Goal: Task Accomplishment & Management: Use online tool/utility

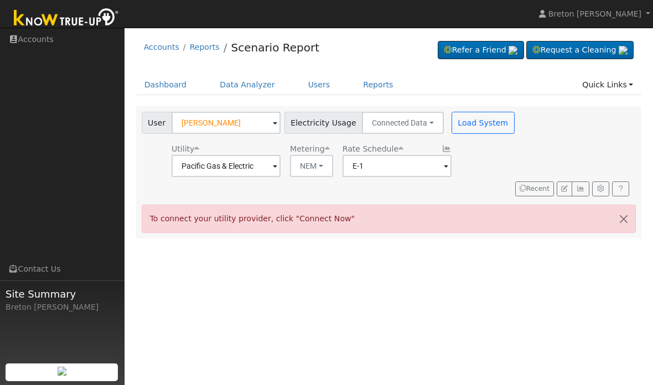
scroll to position [80, 164]
click at [376, 85] on link "Reports" at bounding box center [378, 85] width 46 height 20
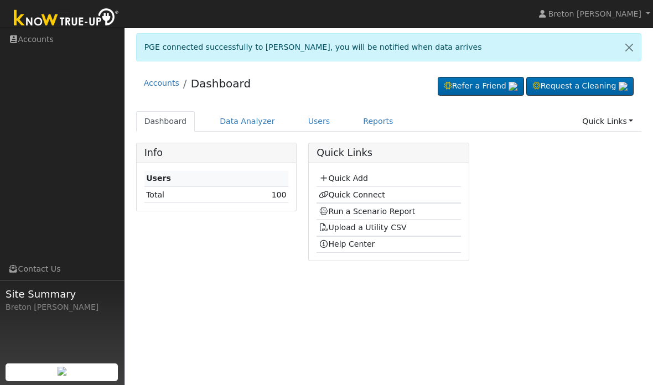
click at [365, 209] on link "Run a Scenario Report" at bounding box center [367, 211] width 97 height 9
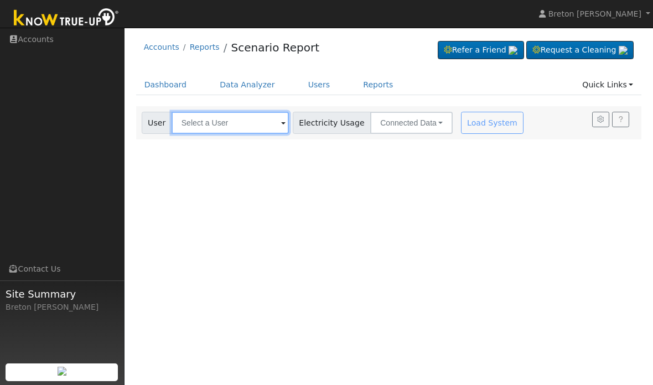
click at [231, 127] on input "text" at bounding box center [230, 123] width 117 height 22
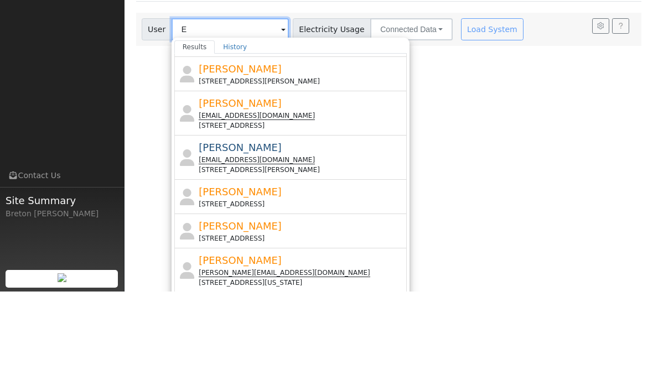
scroll to position [25, 0]
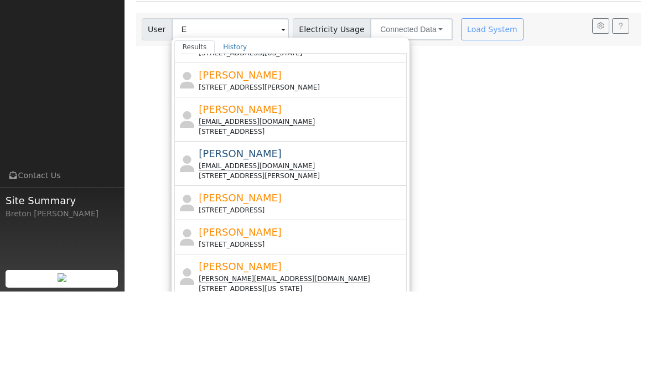
click at [242, 134] on link "History" at bounding box center [235, 140] width 40 height 13
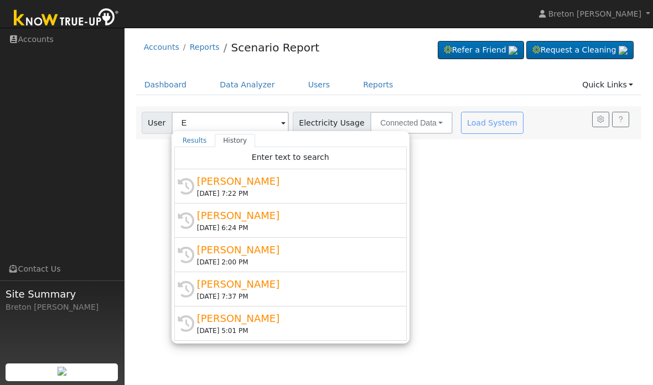
scroll to position [0, 0]
click at [232, 189] on div "[DATE] 7:22 PM" at bounding box center [295, 194] width 197 height 10
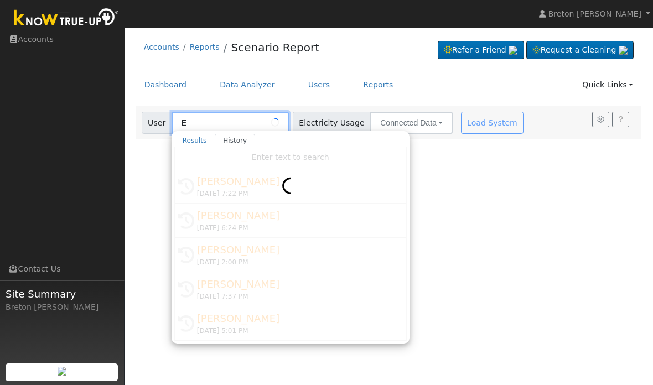
type input "[PERSON_NAME]"
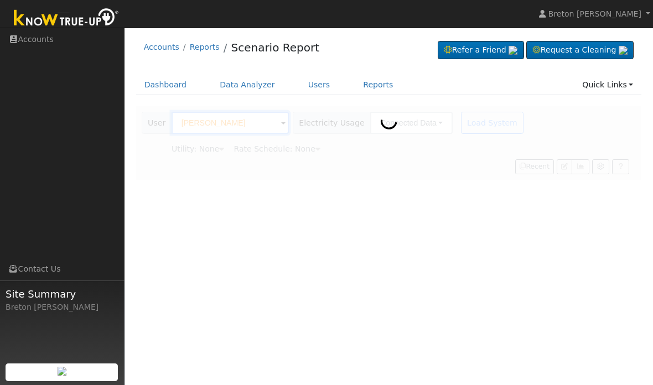
type input "Pacific Gas & Electric"
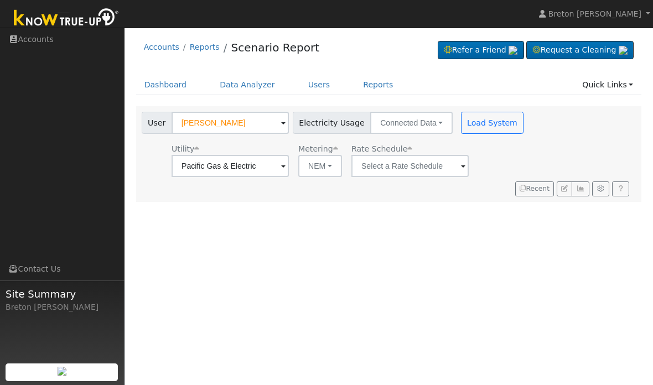
click at [285, 162] on span at bounding box center [283, 166] width 4 height 13
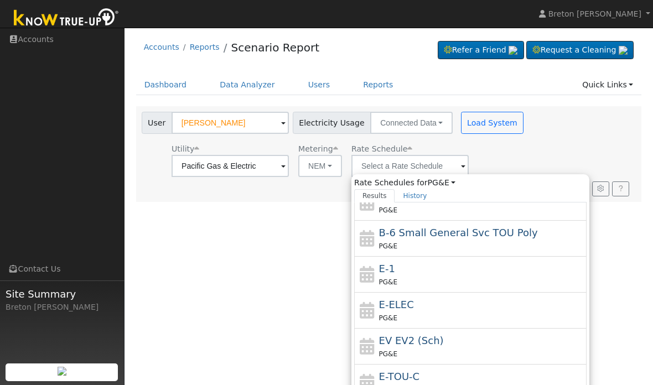
scroll to position [121, 0]
click at [423, 274] on div "E-1 PG&E" at bounding box center [481, 275] width 205 height 27
type input "E-1"
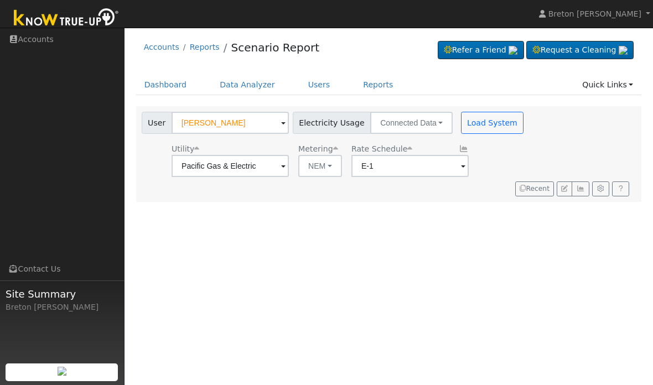
click at [462, 126] on button "Load System" at bounding box center [492, 123] width 63 height 22
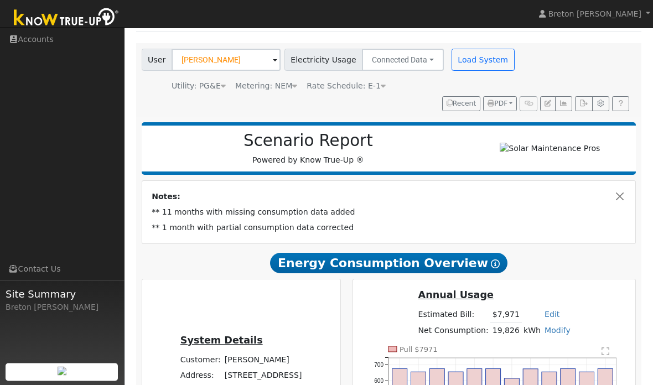
scroll to position [56, 0]
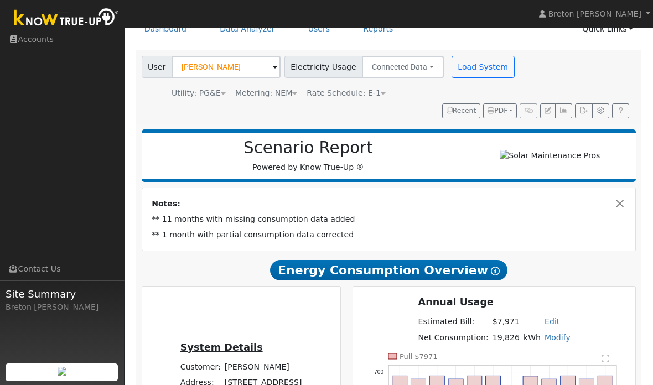
click at [476, 66] on button "Load System" at bounding box center [482, 67] width 63 height 22
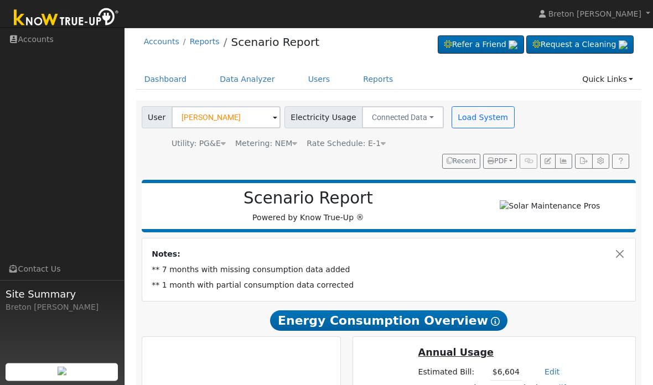
scroll to position [0, 0]
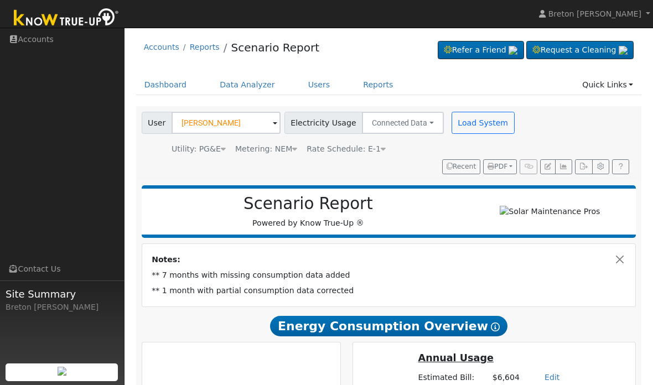
click at [476, 121] on button "Load System" at bounding box center [482, 123] width 63 height 22
click at [567, 165] on icon "button" at bounding box center [563, 166] width 8 height 7
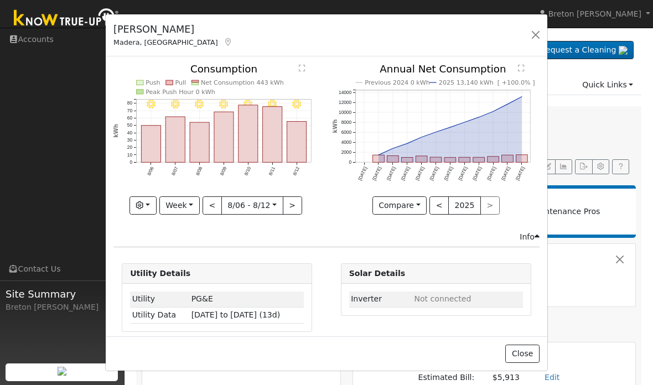
click at [195, 205] on button "Week" at bounding box center [179, 205] width 40 height 19
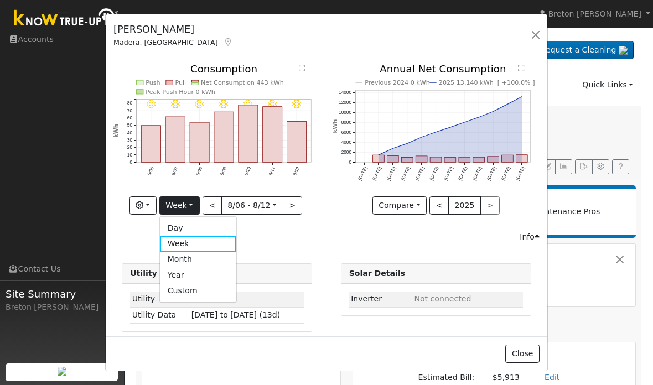
click at [211, 267] on link "Year" at bounding box center [198, 274] width 77 height 15
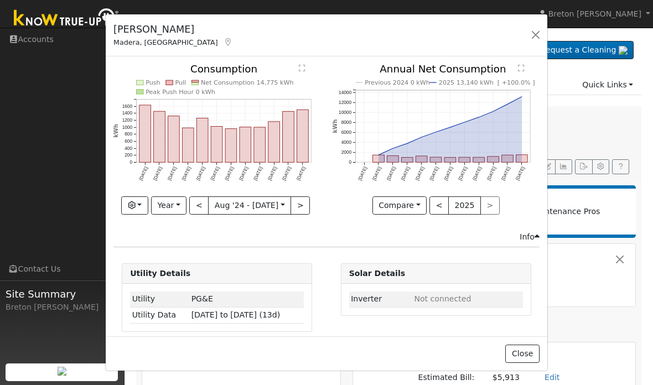
click at [203, 206] on button "<" at bounding box center [198, 205] width 19 height 19
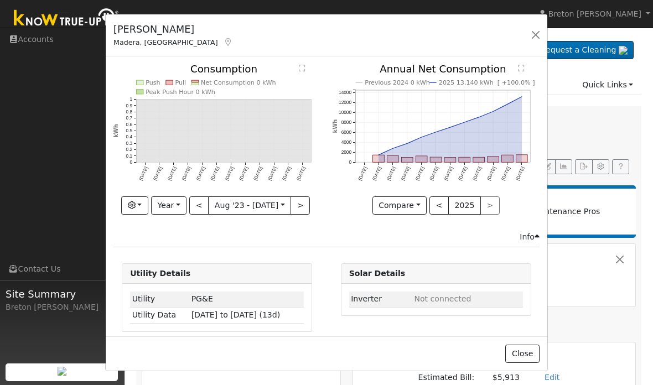
click at [302, 207] on button ">" at bounding box center [299, 205] width 19 height 19
type input "2024-08-01"
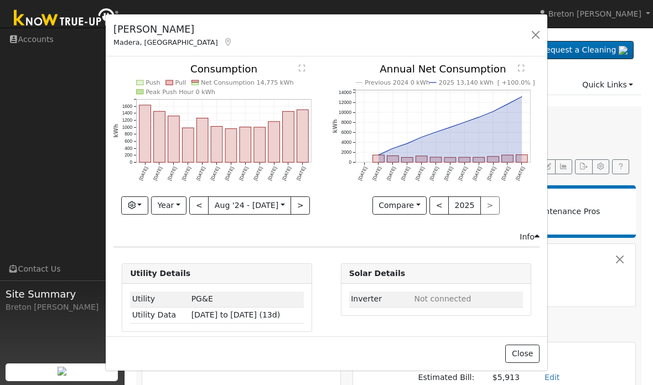
click at [540, 36] on button "button" at bounding box center [535, 34] width 15 height 15
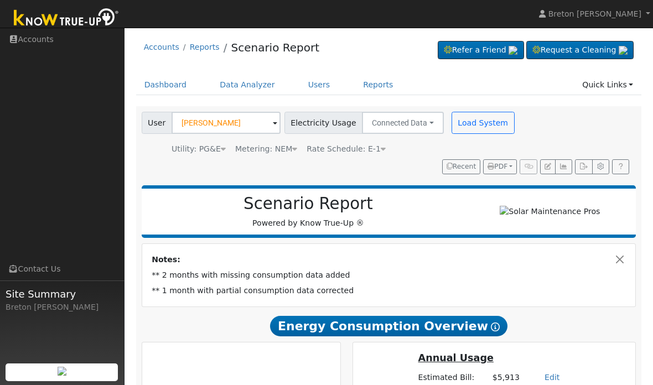
click at [476, 125] on button "Load System" at bounding box center [482, 123] width 63 height 22
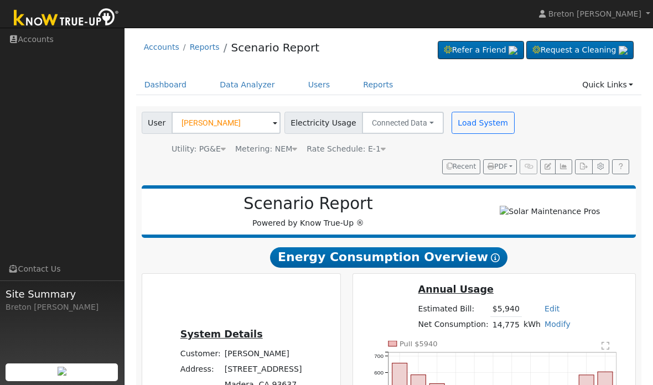
click at [472, 121] on button "Load System" at bounding box center [482, 123] width 63 height 22
